Goal: Task Accomplishment & Management: Manage account settings

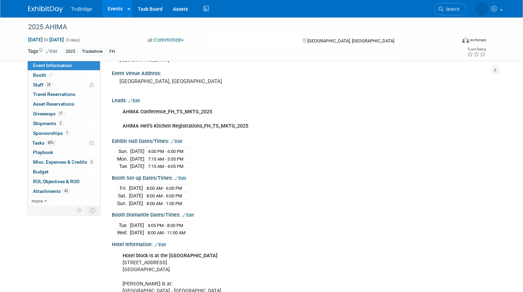
scroll to position [41, 0]
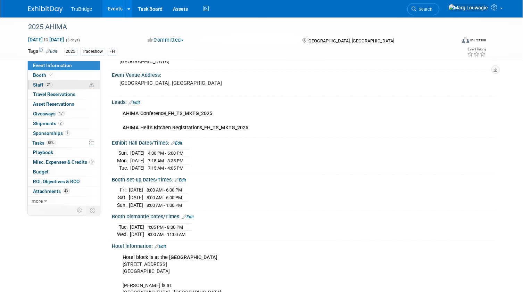
click at [52, 83] on span "24" at bounding box center [48, 84] width 7 height 5
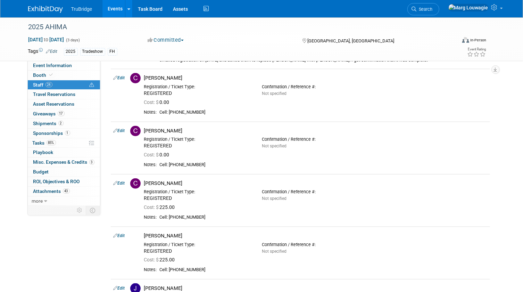
scroll to position [316, 0]
click at [122, 130] on link "Edit" at bounding box center [119, 129] width 11 height 5
select select "50242dbe-812b-469d-a436-5908e6c4d96f"
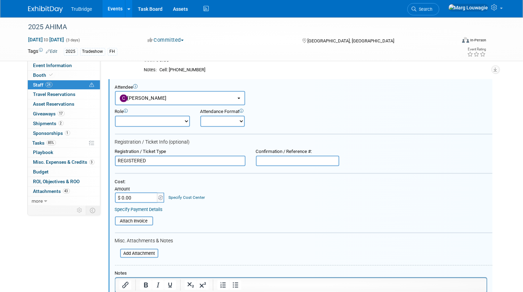
scroll to position [0, 0]
click at [118, 157] on input "REGISTERED" at bounding box center [180, 161] width 131 height 10
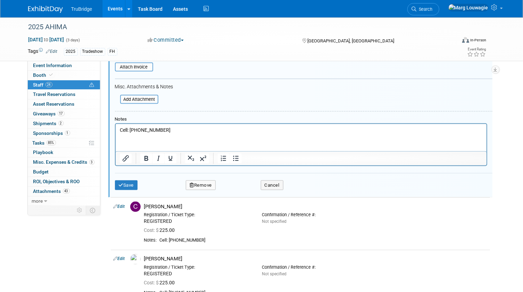
scroll to position [515, 0]
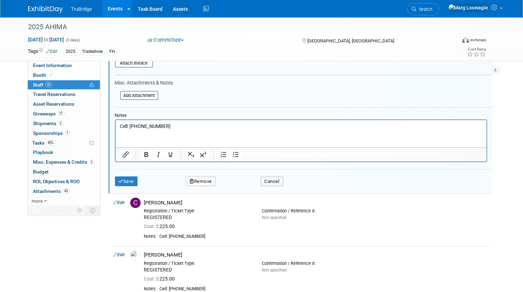
click at [201, 179] on button "Remove" at bounding box center [201, 181] width 30 height 10
click at [239, 185] on link "Yes" at bounding box center [239, 185] width 20 height 11
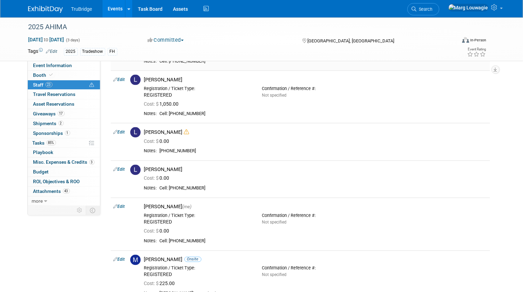
scroll to position [578, 0]
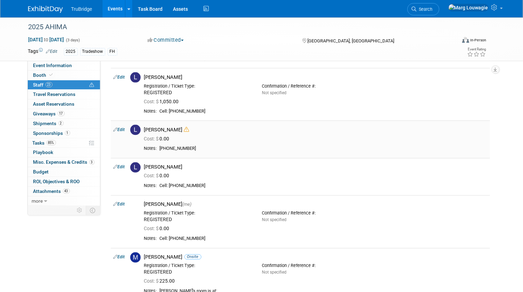
click at [123, 130] on link "Edit" at bounding box center [119, 129] width 11 height 5
select select "d61f4061-cd12-4be2-8494-cd56ca0880bd"
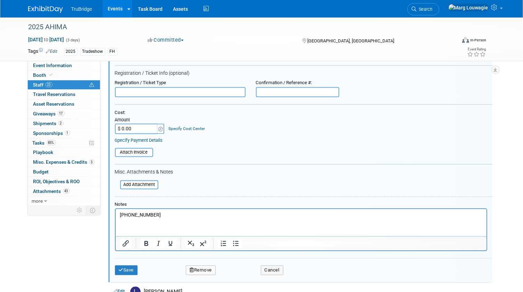
scroll to position [746, 0]
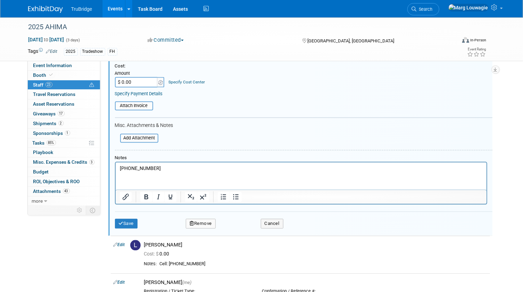
click at [206, 224] on button "Remove" at bounding box center [201, 223] width 30 height 10
click at [240, 228] on link "Yes" at bounding box center [239, 227] width 20 height 11
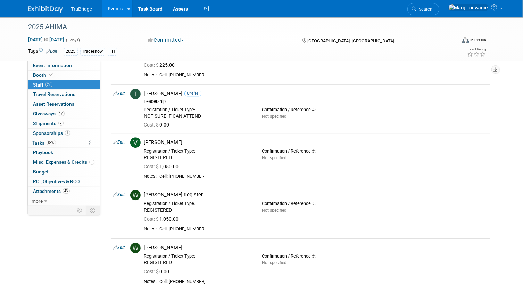
scroll to position [998, 0]
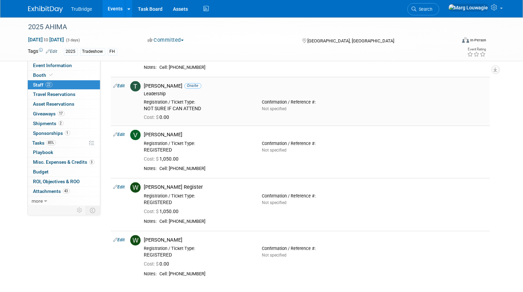
click at [122, 85] on link "Edit" at bounding box center [119, 85] width 11 height 5
select select "34fe2fd0-16bf-4bdc-868b-39a062ef3530"
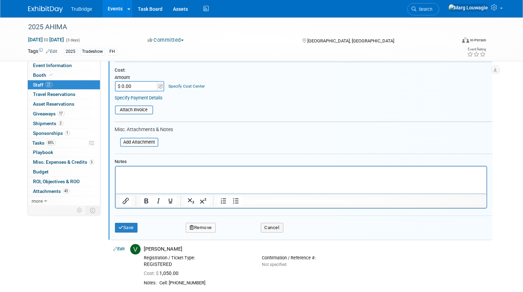
scroll to position [1122, 0]
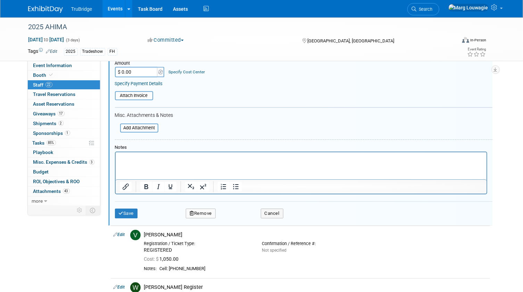
click at [198, 212] on button "Remove" at bounding box center [201, 213] width 30 height 10
click at [237, 219] on link "Yes" at bounding box center [239, 217] width 20 height 11
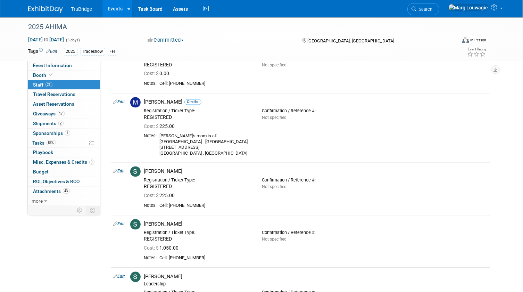
scroll to position [680, 0]
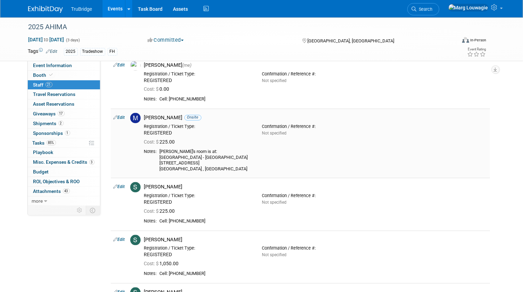
click at [124, 116] on link "Edit" at bounding box center [119, 117] width 11 height 5
select select "3f36a3ab-332b-430c-a49c-b2a844fe1b87"
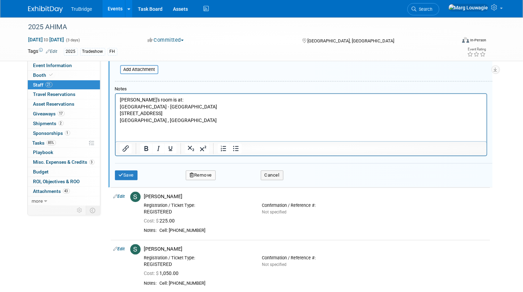
scroll to position [899, 0]
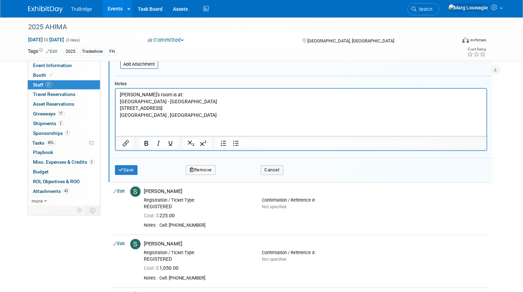
click at [205, 169] on button "Remove" at bounding box center [201, 170] width 30 height 10
click at [238, 174] on link "Yes" at bounding box center [239, 174] width 20 height 11
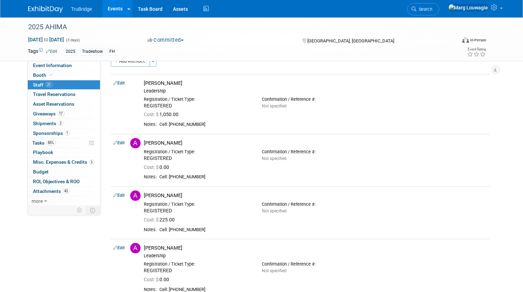
scroll to position [0, 0]
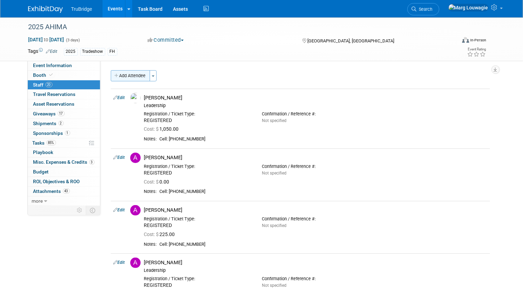
click at [143, 78] on button "Add Attendee" at bounding box center [130, 75] width 39 height 11
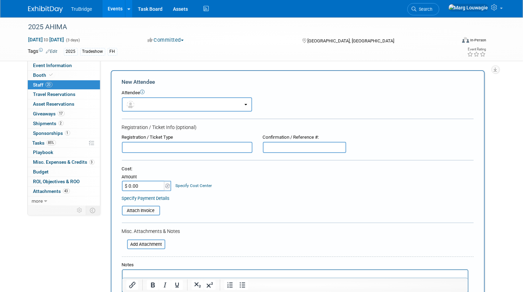
click at [160, 144] on input "text" at bounding box center [187, 147] width 131 height 11
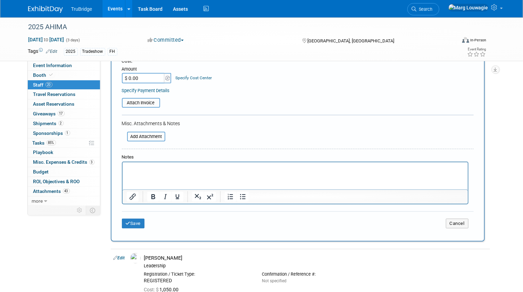
scroll to position [126, 0]
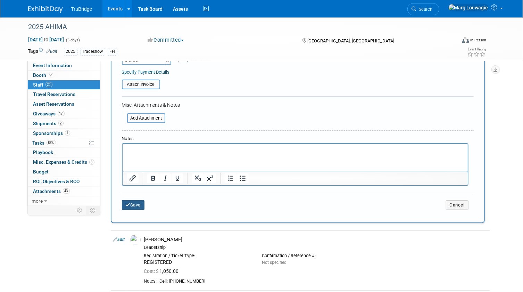
type input "Craig Mills"
click at [132, 202] on button "Save" at bounding box center [133, 205] width 23 height 10
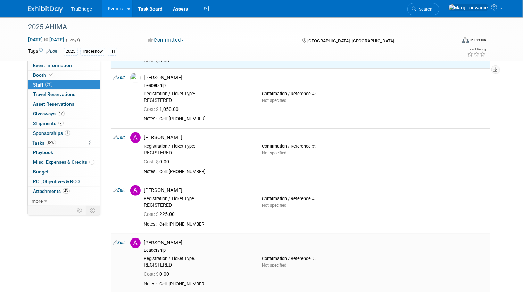
scroll to position [0, 0]
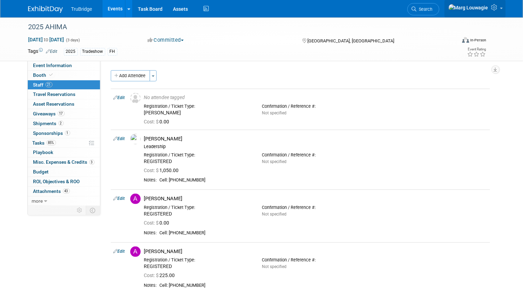
click at [491, 10] on icon at bounding box center [495, 7] width 8 height 6
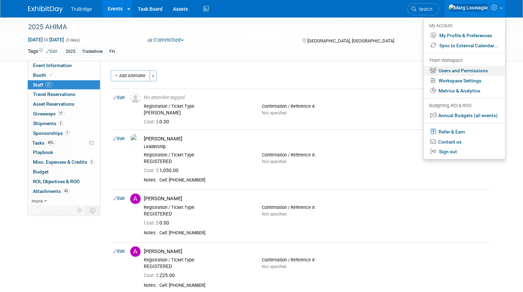
click at [485, 71] on link "Users and Permissions" at bounding box center [465, 71] width 82 height 10
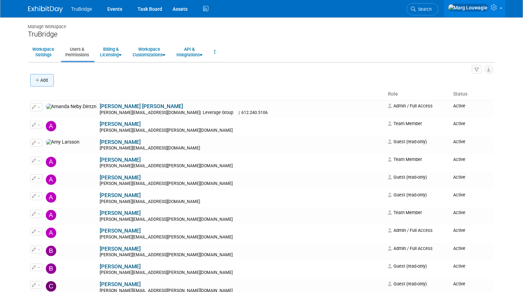
click at [48, 81] on button "Add" at bounding box center [42, 80] width 24 height 13
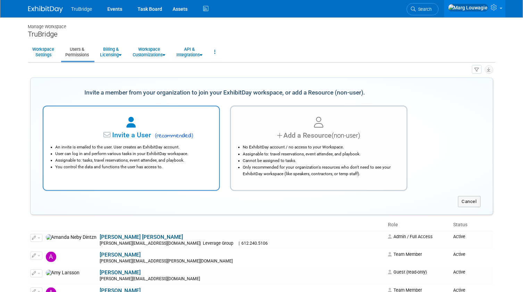
click at [135, 127] on icon at bounding box center [130, 122] width 9 height 11
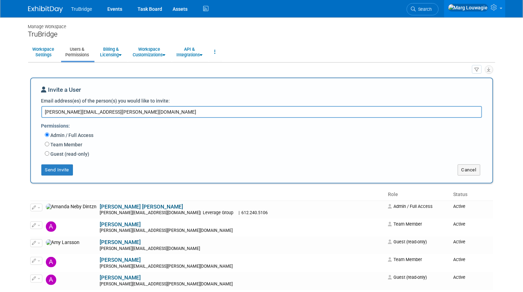
type textarea "[PERSON_NAME][EMAIL_ADDRESS][PERSON_NAME][DOMAIN_NAME]"
click at [46, 143] on input "Team Member" at bounding box center [47, 144] width 5 height 5
radio input "true"
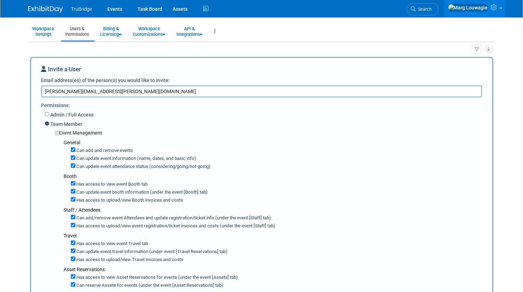
scroll to position [31, 0]
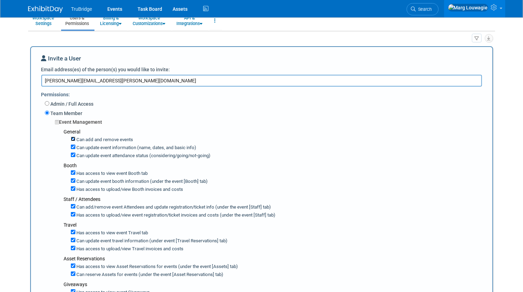
click at [72, 138] on input "Can add and remove events" at bounding box center [73, 138] width 5 height 5
checkbox input "false"
click at [73, 146] on input "Can update event information (name, dates, and basic info)" at bounding box center [73, 146] width 5 height 5
checkbox input "false"
click at [75, 154] on input "Can update event attendance status (considering/going/not-going)" at bounding box center [73, 154] width 5 height 5
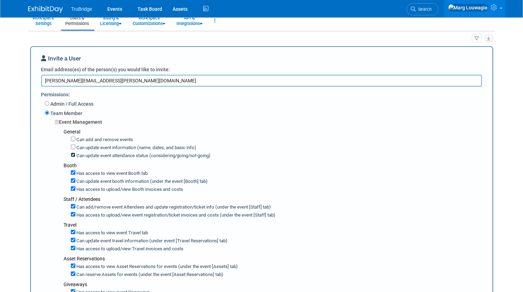
checkbox input "false"
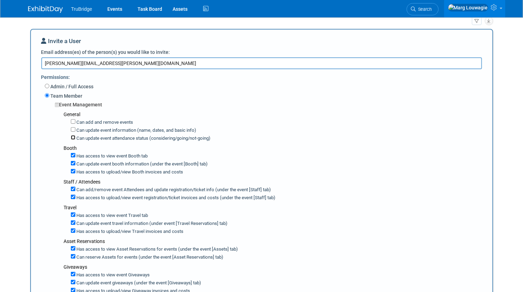
scroll to position [63, 0]
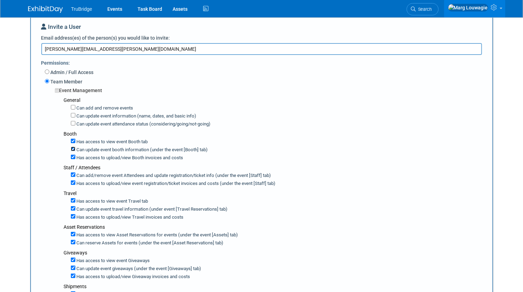
click at [73, 147] on input "Can update event booth information (under the event [Booth] tab)" at bounding box center [73, 149] width 5 height 5
checkbox input "false"
click at [72, 155] on input "Has access to view Booth invoices and costs" at bounding box center [73, 157] width 5 height 5
checkbox input "false"
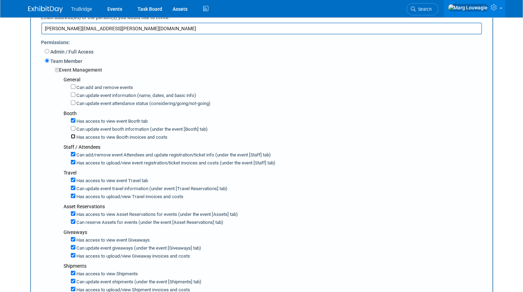
scroll to position [94, 0]
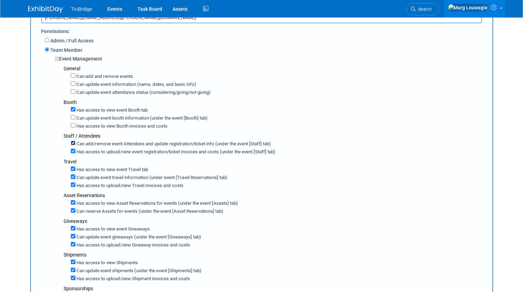
click at [73, 141] on input "Can add/remove event Attendees and update registration/ticket info (under the e…" at bounding box center [73, 143] width 5 height 5
checkbox input "false"
click at [71, 150] on input "Has access to view event registration/ticket invoices and costs (under the even…" at bounding box center [73, 151] width 5 height 5
checkbox input "true"
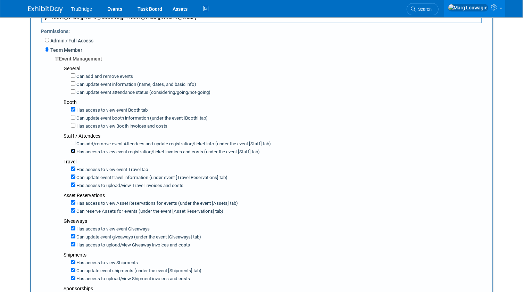
scroll to position [126, 0]
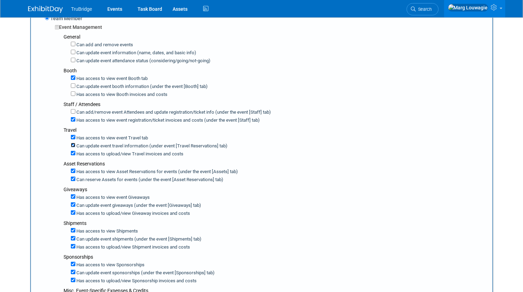
click at [72, 143] on input "Can update event travel information (under event [Travel Reservations] tab)" at bounding box center [73, 145] width 5 height 5
checkbox input "false"
click at [72, 151] on input "Has access to view Travel invoices and costs" at bounding box center [73, 153] width 5 height 5
checkbox input "false"
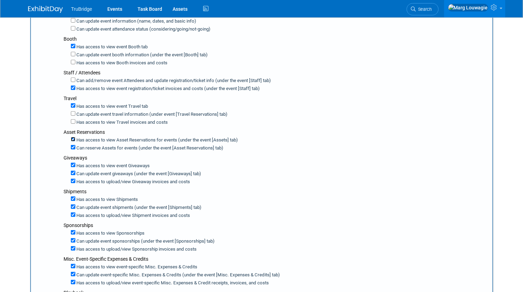
click at [74, 137] on input "Has access to view Asset Reservations for events (under the event [Assets] tab)" at bounding box center [73, 139] width 5 height 5
checkbox input "false"
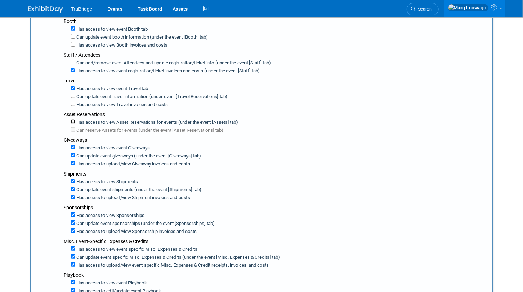
scroll to position [189, 0]
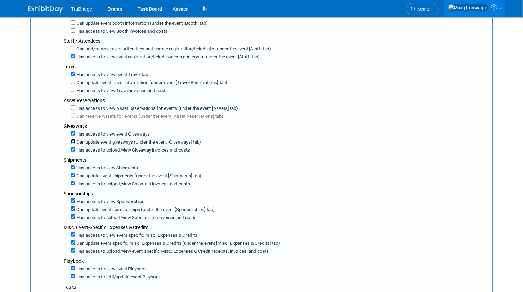
click at [72, 139] on input "Can update event giveaways (under the event [Giveaways] tab)" at bounding box center [73, 141] width 5 height 5
checkbox input "false"
click at [73, 147] on input "Has access to view Giveaway invoices and costs" at bounding box center [73, 149] width 5 height 5
checkbox input "false"
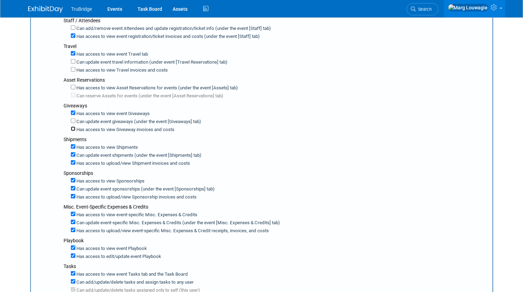
scroll to position [221, 0]
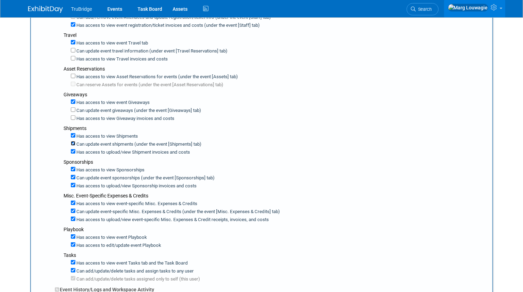
click at [71, 141] on input "Can update event shipments (under the event [Shipments] tab)" at bounding box center [73, 143] width 5 height 5
checkbox input "false"
click at [72, 149] on input "Has access to view Shipment invoices and costs" at bounding box center [73, 151] width 5 height 5
checkbox input "false"
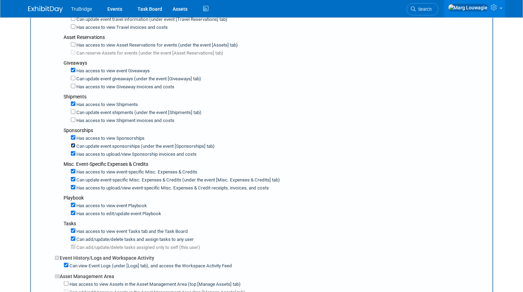
click at [72, 143] on input "Can update event sponsorships (under the event [Sponsorships] tab)" at bounding box center [73, 145] width 5 height 5
checkbox input "false"
click at [72, 151] on input "Has access to view Sponsorship invoices and costs" at bounding box center [73, 153] width 5 height 5
checkbox input "false"
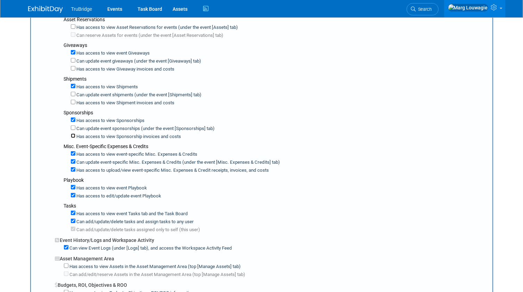
scroll to position [284, 0]
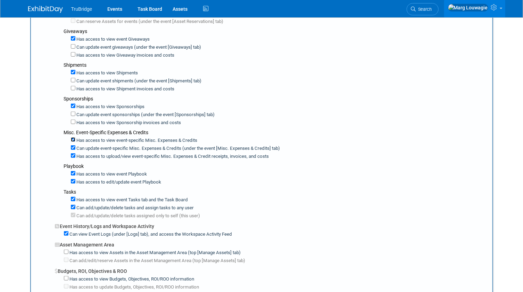
click at [74, 137] on input "Has access to view event-specific Misc. Expenses & Credits" at bounding box center [73, 139] width 5 height 5
checkbox input "false"
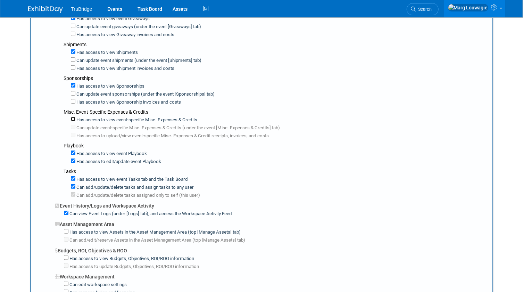
scroll to position [316, 0]
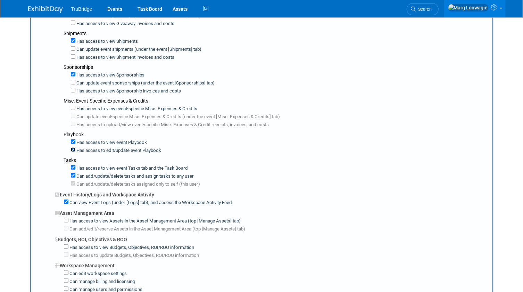
click at [73, 147] on input "Has access to edit/update event Playbook" at bounding box center [73, 149] width 5 height 5
checkbox input "false"
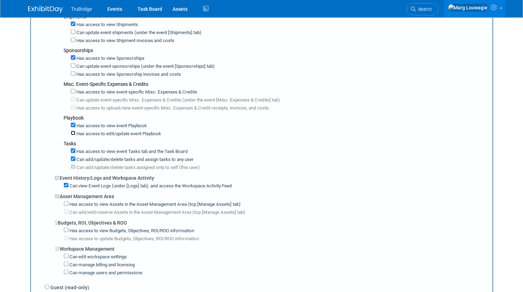
scroll to position [347, 0]
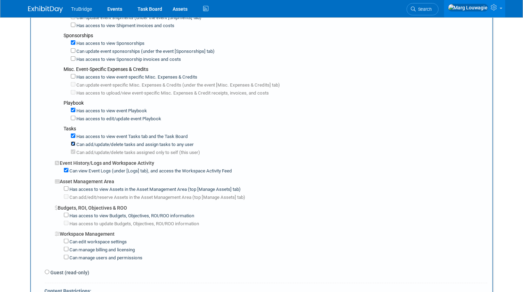
click at [71, 141] on input "Can add/update/delete tasks and assign tasks to any user" at bounding box center [73, 143] width 5 height 5
checkbox input "false"
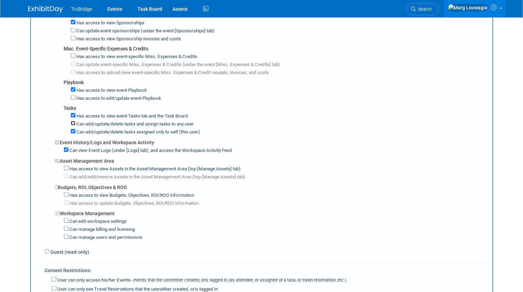
scroll to position [379, 0]
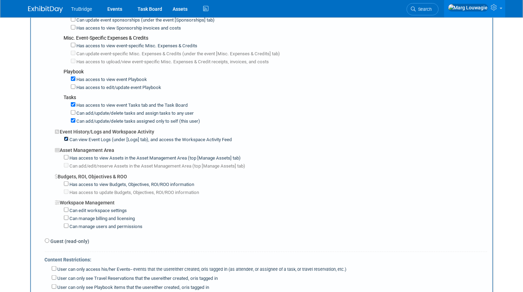
click at [67, 136] on input "Can view Event Logs (under [Logs] tab), and access the Workspace Activity Feed" at bounding box center [66, 138] width 5 height 5
checkbox input "false"
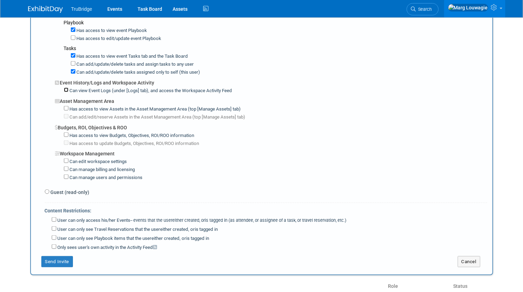
scroll to position [442, 0]
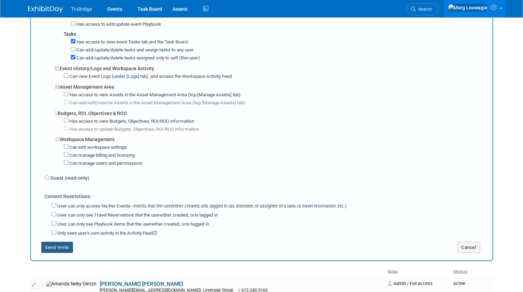
click at [69, 242] on button "Send Invite" at bounding box center [57, 247] width 32 height 11
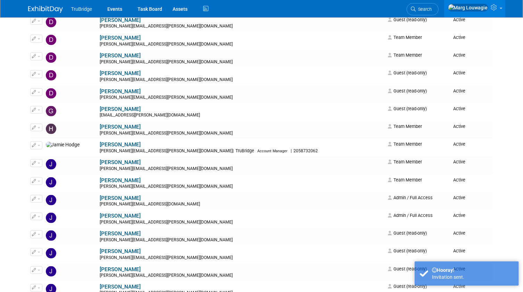
scroll to position [0, 0]
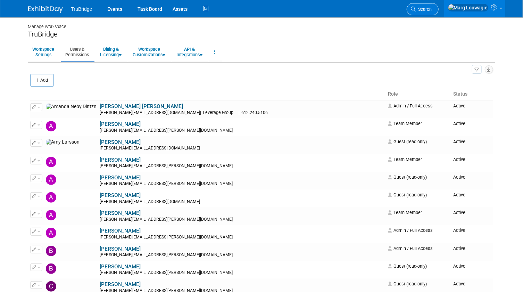
click at [432, 8] on span "Search" at bounding box center [424, 9] width 16 height 5
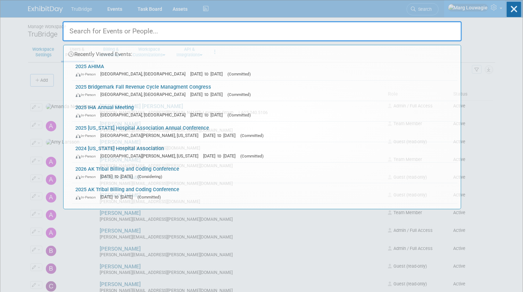
click at [445, 30] on input "text" at bounding box center [262, 31] width 399 height 20
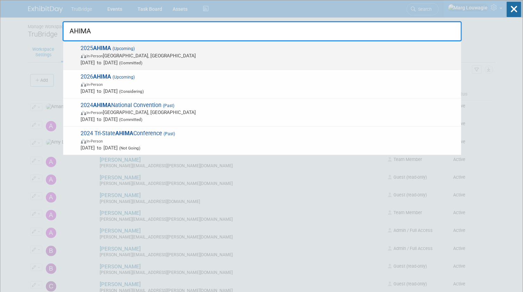
type input "AHIMA"
click at [139, 56] on span "In-Person Minneapolis, MN" at bounding box center [269, 55] width 377 height 7
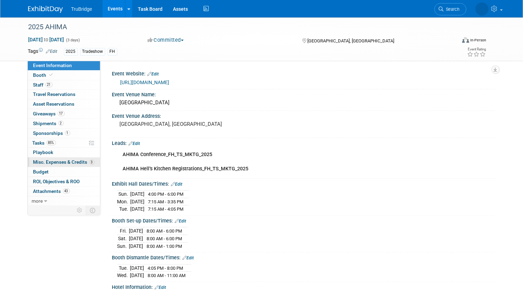
click at [52, 160] on span "Misc. Expenses & Credits 3" at bounding box center [63, 162] width 61 height 6
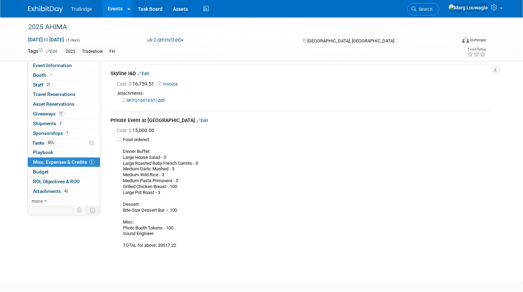
scroll to position [94, 0]
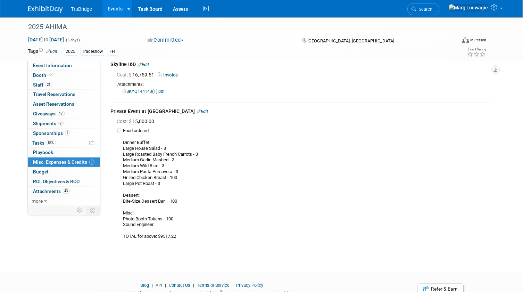
click at [197, 109] on link "Edit" at bounding box center [202, 111] width 11 height 5
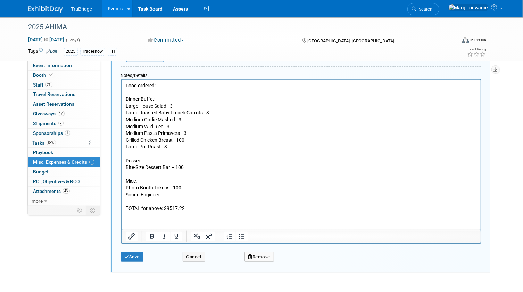
scroll to position [274, 0]
click at [208, 207] on p "Food ordered: Dinner Buffet: Large House Salad - 3 Large Roasted Baby French Ca…" at bounding box center [300, 146] width 351 height 129
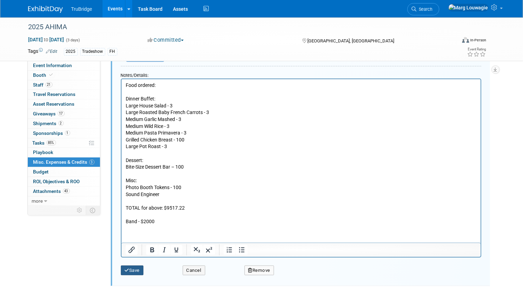
click at [133, 266] on button "Save" at bounding box center [132, 270] width 23 height 10
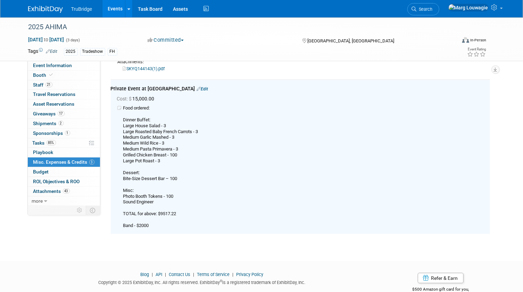
scroll to position [116, 0]
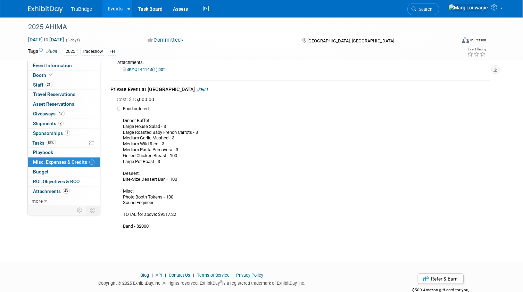
click at [197, 87] on link "Edit" at bounding box center [202, 89] width 11 height 5
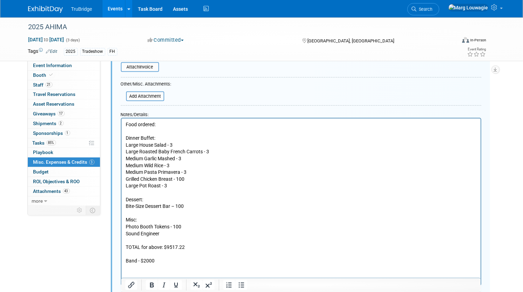
scroll to position [243, 0]
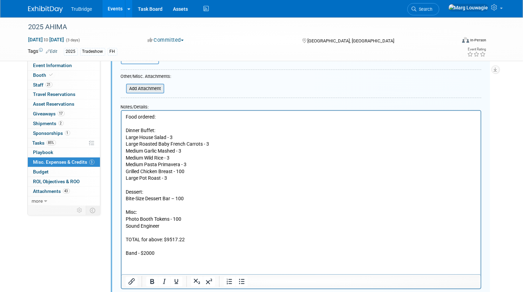
click at [152, 90] on input "file" at bounding box center [122, 88] width 83 height 8
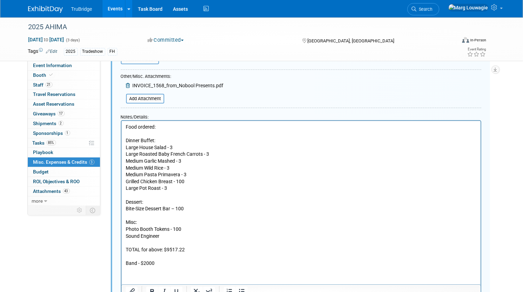
drag, startPoint x: 173, startPoint y: 147, endPoint x: 176, endPoint y: 145, distance: 3.6
click at [173, 147] on p "Food ordered: Dinner Buffet: Large House Salad - 3 Large Roasted Baby French Ca…" at bounding box center [300, 194] width 351 height 143
click at [211, 154] on p "Food ordered: Dinner Buffet: Large House Salad - 2 Large Roasted Baby French Ca…" at bounding box center [300, 194] width 351 height 143
click at [182, 161] on p "Food ordered: Dinner Buffet: Large House Salad - 2 Large Roasted Baby French Ca…" at bounding box center [300, 194] width 351 height 143
click at [175, 169] on p "Food ordered: Dinner Buffet: Large House Salad - 2 Large Roasted Baby French Ca…" at bounding box center [300, 194] width 351 height 143
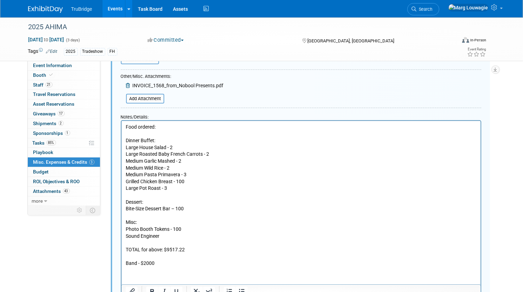
click at [141, 161] on p "Food ordered: Dinner Buffet: Large House Salad - 2 Large Roasted Baby French Ca…" at bounding box center [300, 194] width 351 height 143
click at [141, 167] on p "Food ordered: Dinner Buffet: Large House Salad - 2 Large Roasted Baby French Ca…" at bounding box center [300, 194] width 351 height 143
click at [142, 174] on p "Food ordered: Dinner Buffet: Large House Salad - 2 Large Roasted Baby French Ca…" at bounding box center [300, 194] width 351 height 143
click at [180, 174] on p "Food ordered: Dinner Buffet: Large House Salad - 2 Large Roasted Baby French Ca…" at bounding box center [300, 194] width 351 height 143
click at [185, 180] on p "Food ordered: Dinner Buffet: Large House Salad - 2 Large Roasted Baby French Ca…" at bounding box center [300, 194] width 351 height 143
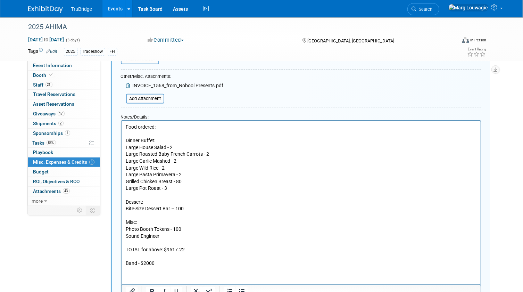
drag, startPoint x: 166, startPoint y: 188, endPoint x: 177, endPoint y: 188, distance: 10.8
click at [166, 188] on p "Food ordered: Dinner Buffet: Large House Salad - 2 Large Roasted Baby French Ca…" at bounding box center [300, 194] width 351 height 143
click at [183, 209] on p "Food ordered: Dinner Buffet: Large House Salad - 2 Large Roasted Baby French Ca…" at bounding box center [300, 194] width 351 height 143
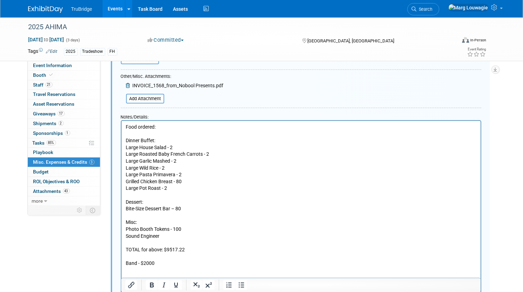
scroll to position [274, 0]
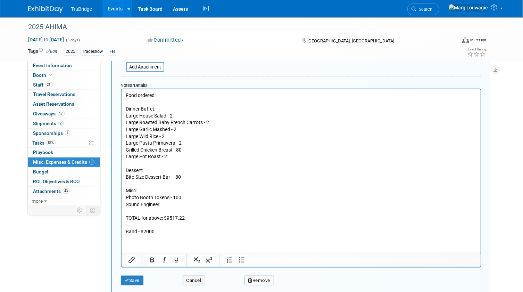
click at [185, 216] on p "Food ordered: Dinner Buffet: Large House Salad - 2 Large Roasted Baby French Ca…" at bounding box center [300, 163] width 351 height 143
click at [195, 226] on p "Food ordered: Dinner Buffet: Large House Salad - 2 Large Roasted Baby French Ca…" at bounding box center [300, 163] width 351 height 143
click at [162, 230] on p "Food ordered: Dinner Buffet: Large House Salad - 2 Large Roasted Baby French Ca…" at bounding box center [300, 163] width 351 height 143
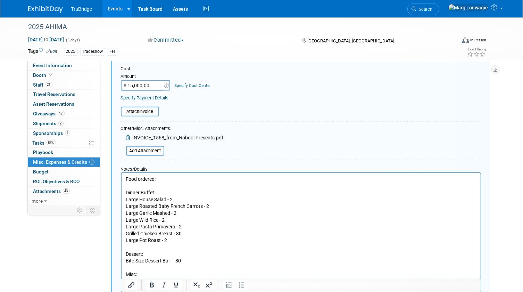
scroll to position [180, 0]
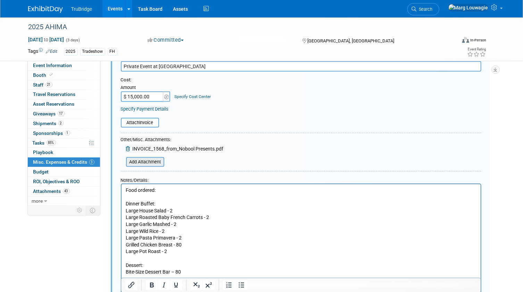
click at [158, 161] on input "file" at bounding box center [122, 162] width 83 height 8
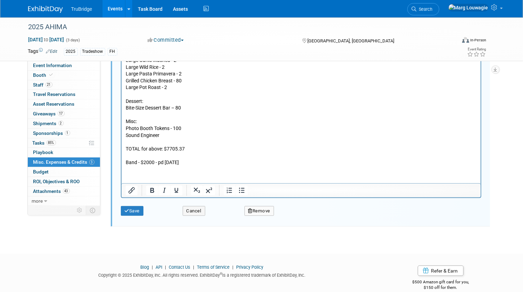
scroll to position [362, 0]
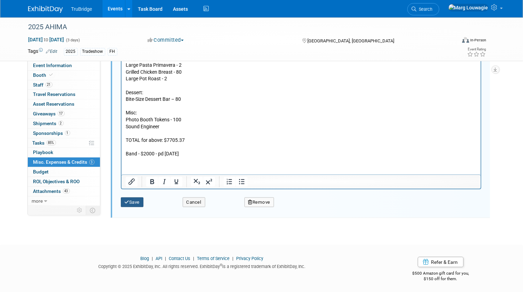
click at [133, 199] on button "Save" at bounding box center [132, 202] width 23 height 10
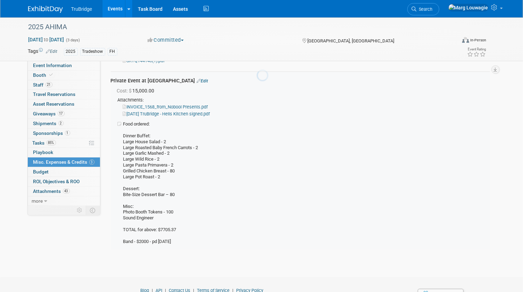
scroll to position [116, 0]
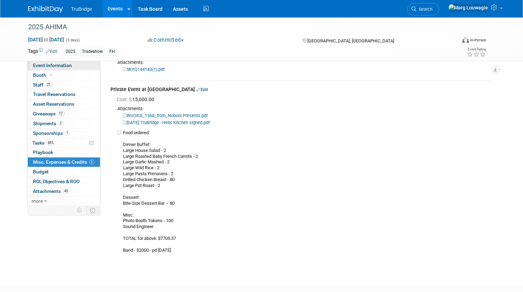
click at [73, 66] on link "Event Information" at bounding box center [64, 65] width 72 height 9
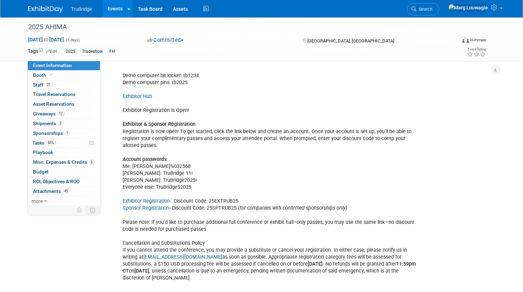
scroll to position [915, 0]
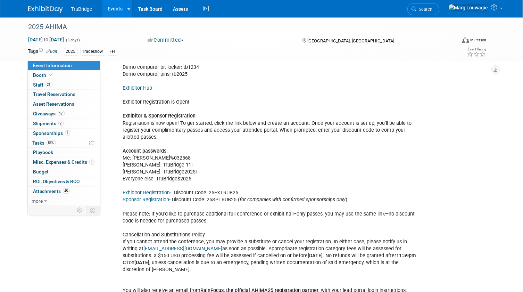
click at [140, 85] on link "Exhibitor Hub" at bounding box center [138, 88] width 30 height 6
click at [158, 190] on link "Exhibitor Registration" at bounding box center [146, 193] width 47 height 6
click at [41, 84] on span "Staff 21" at bounding box center [42, 85] width 19 height 6
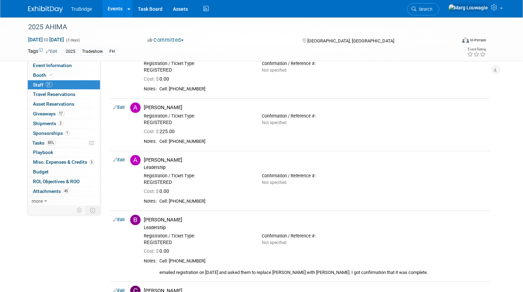
scroll to position [142, 0]
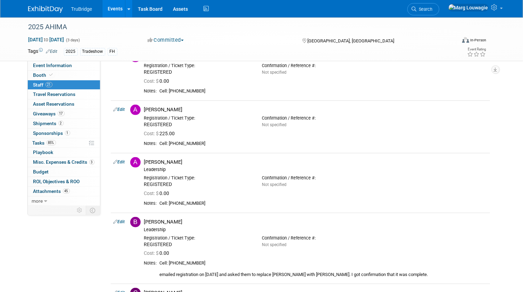
click at [433, 8] on span "Search" at bounding box center [425, 9] width 16 height 5
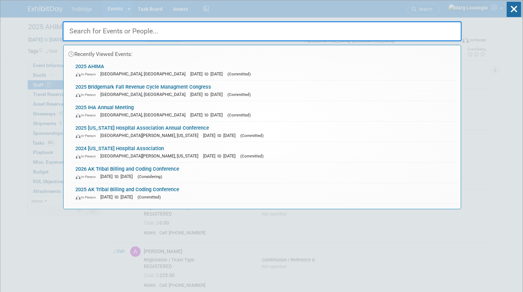
click at [445, 27] on input "text" at bounding box center [262, 31] width 399 height 20
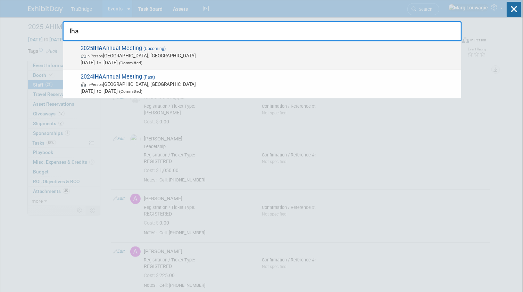
type input "Iha"
click at [150, 50] on span "(Upcoming)" at bounding box center [154, 48] width 24 height 5
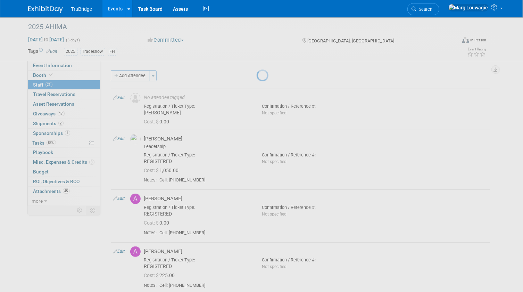
click at [257, 50] on div at bounding box center [262, 146] width 10 height 292
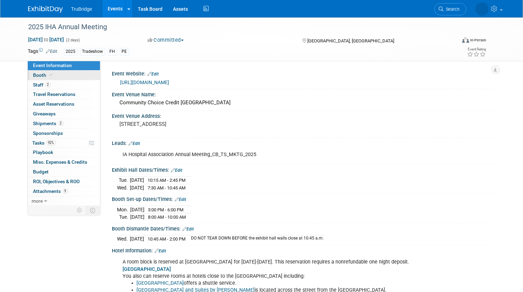
click at [61, 74] on link "Booth" at bounding box center [64, 74] width 72 height 9
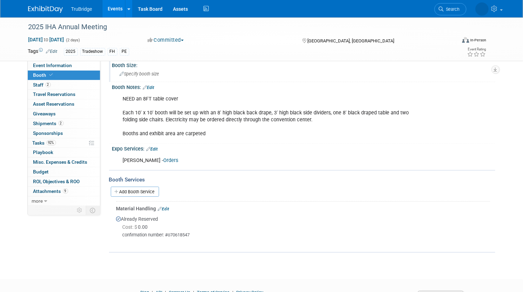
scroll to position [109, 0]
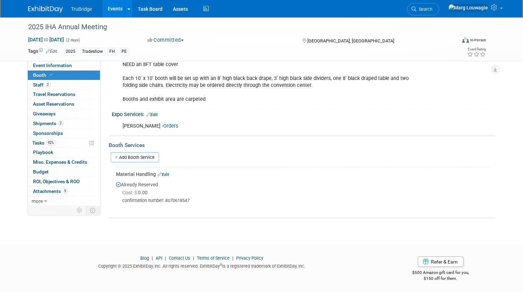
click at [166, 173] on link "Edit" at bounding box center [163, 174] width 11 height 5
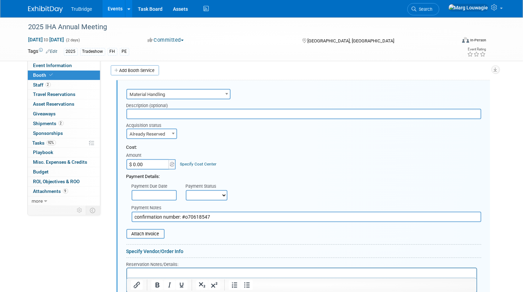
scroll to position [0, 0]
click at [148, 164] on input "$ 0.00" at bounding box center [147, 164] width 43 height 10
type input "$ 165.64"
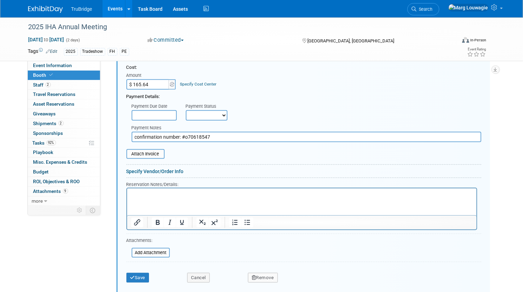
scroll to position [291, 0]
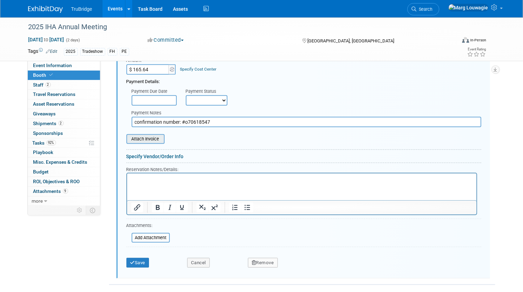
click at [160, 139] on input "file" at bounding box center [122, 139] width 83 height 8
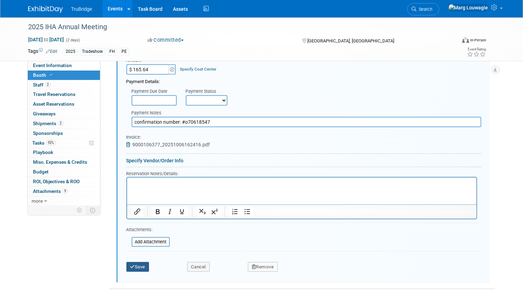
click at [142, 263] on button "Save" at bounding box center [137, 267] width 23 height 10
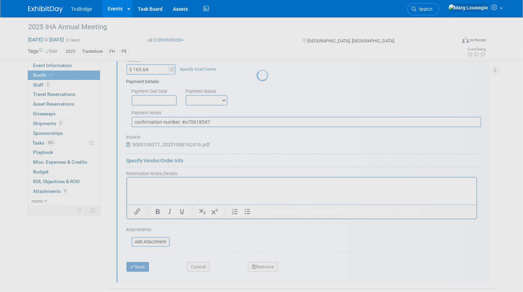
scroll to position [109, 0]
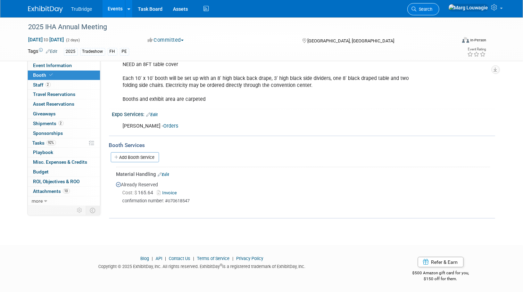
click at [433, 9] on span "Search" at bounding box center [425, 9] width 16 height 5
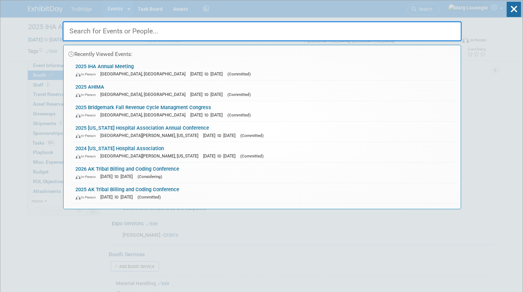
click at [420, 30] on input "text" at bounding box center [262, 31] width 399 height 20
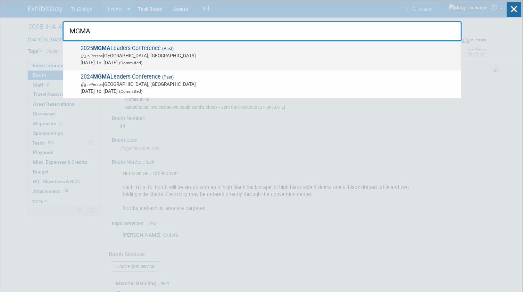
type input "MGMA"
click at [128, 51] on span "2025 MGMA Leaders Conference (Past) In-Person Orlando, FL Sep 28, 2025 to Oct 1…" at bounding box center [268, 55] width 379 height 21
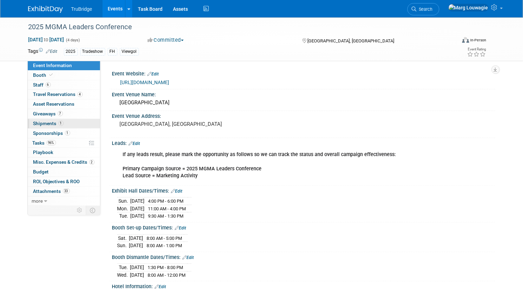
click at [45, 122] on span "Shipments 1" at bounding box center [48, 124] width 30 height 6
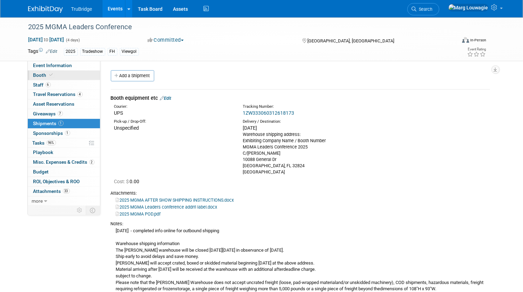
click at [44, 71] on link "Booth" at bounding box center [64, 74] width 72 height 9
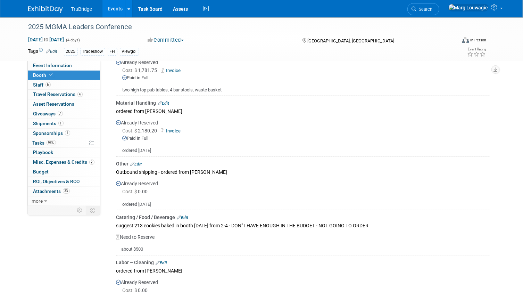
scroll to position [410, 0]
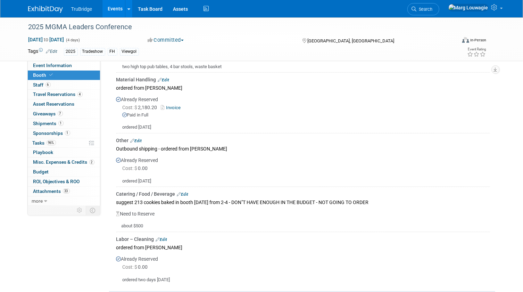
click at [139, 138] on link "Edit" at bounding box center [136, 140] width 11 height 5
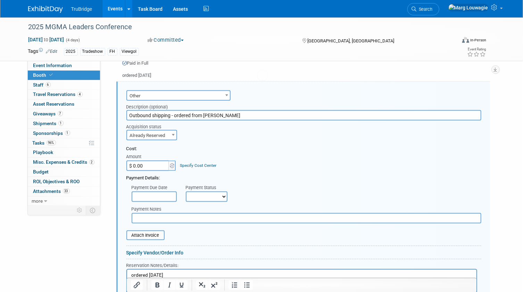
scroll to position [0, 0]
click at [155, 163] on input "$ 0.00" at bounding box center [147, 165] width 43 height 10
click at [145, 160] on input "$ 0.00" at bounding box center [147, 165] width 43 height 10
drag, startPoint x: 145, startPoint y: 161, endPoint x: 129, endPoint y: 164, distance: 16.6
click at [129, 164] on input "$ 0.00" at bounding box center [147, 165] width 43 height 10
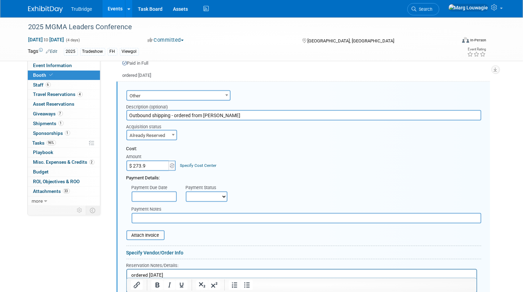
type input "$ 273.98"
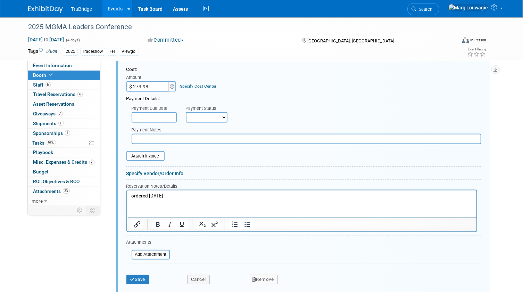
scroll to position [556, 0]
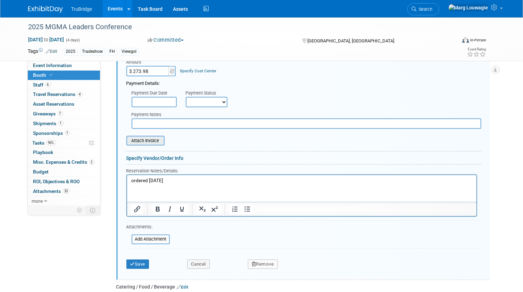
click at [161, 138] on input "file" at bounding box center [122, 140] width 83 height 8
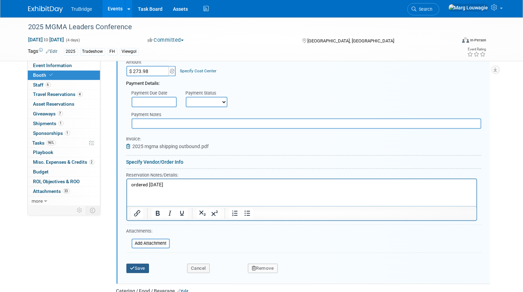
click at [138, 264] on button "Save" at bounding box center [137, 269] width 23 height 10
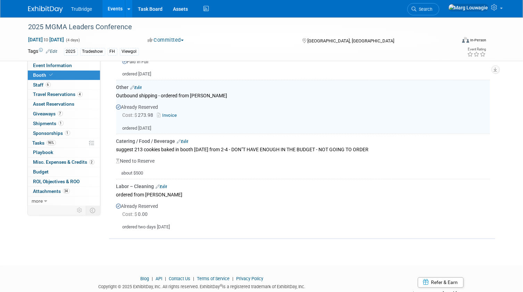
scroll to position [462, 0]
